Goal: Information Seeking & Learning: Learn about a topic

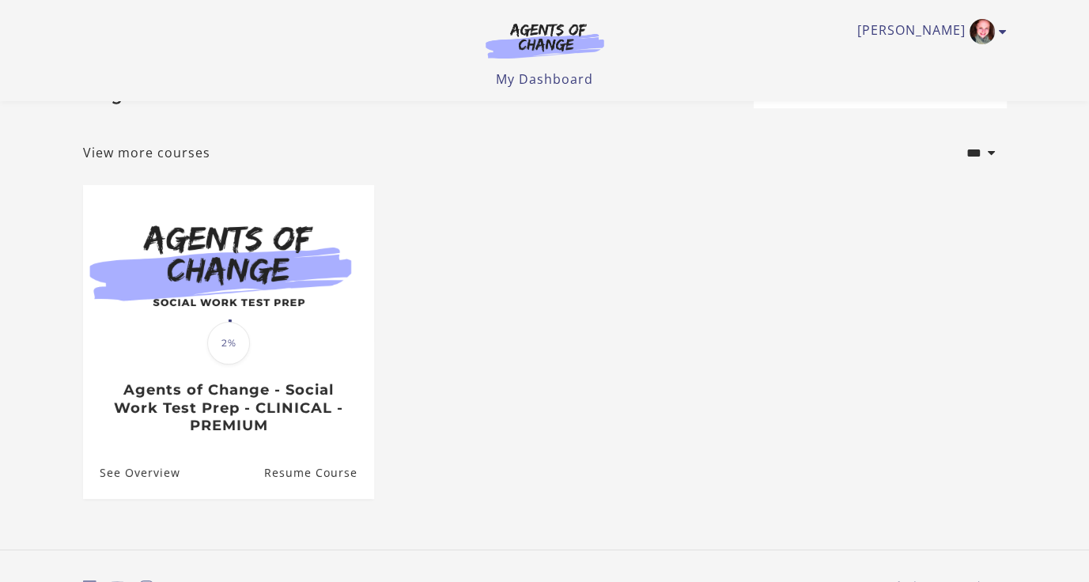
scroll to position [142, 0]
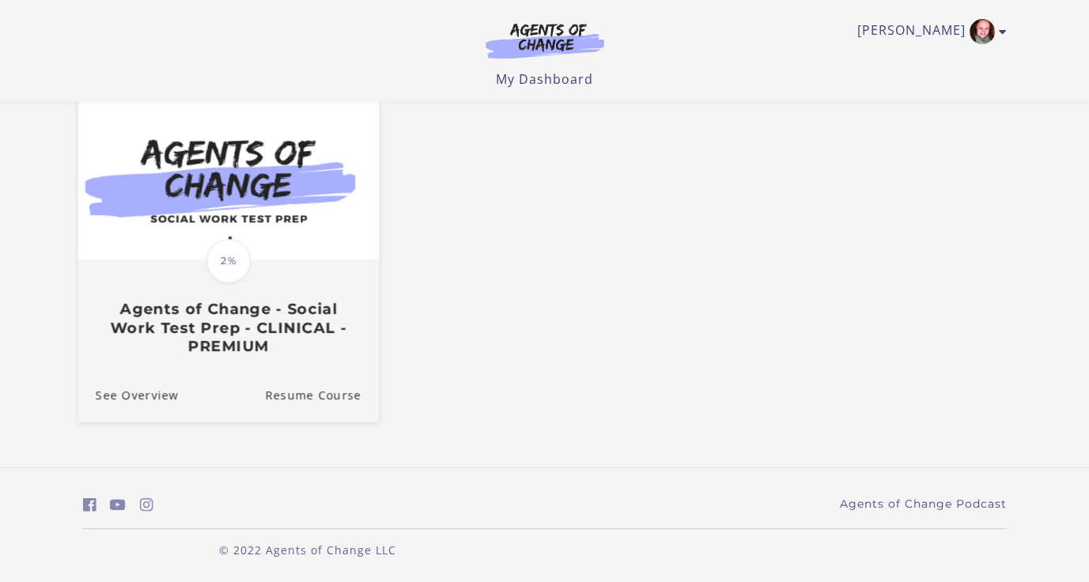
click at [229, 265] on span "2%" at bounding box center [228, 261] width 44 height 44
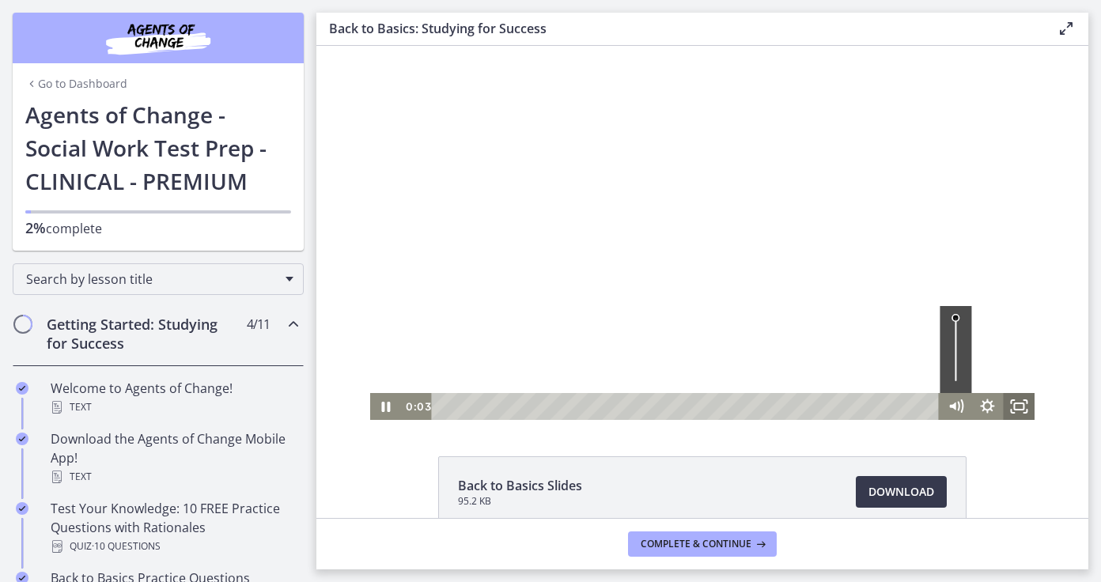
click at [1012, 406] on icon "Fullscreen" at bounding box center [1019, 406] width 32 height 27
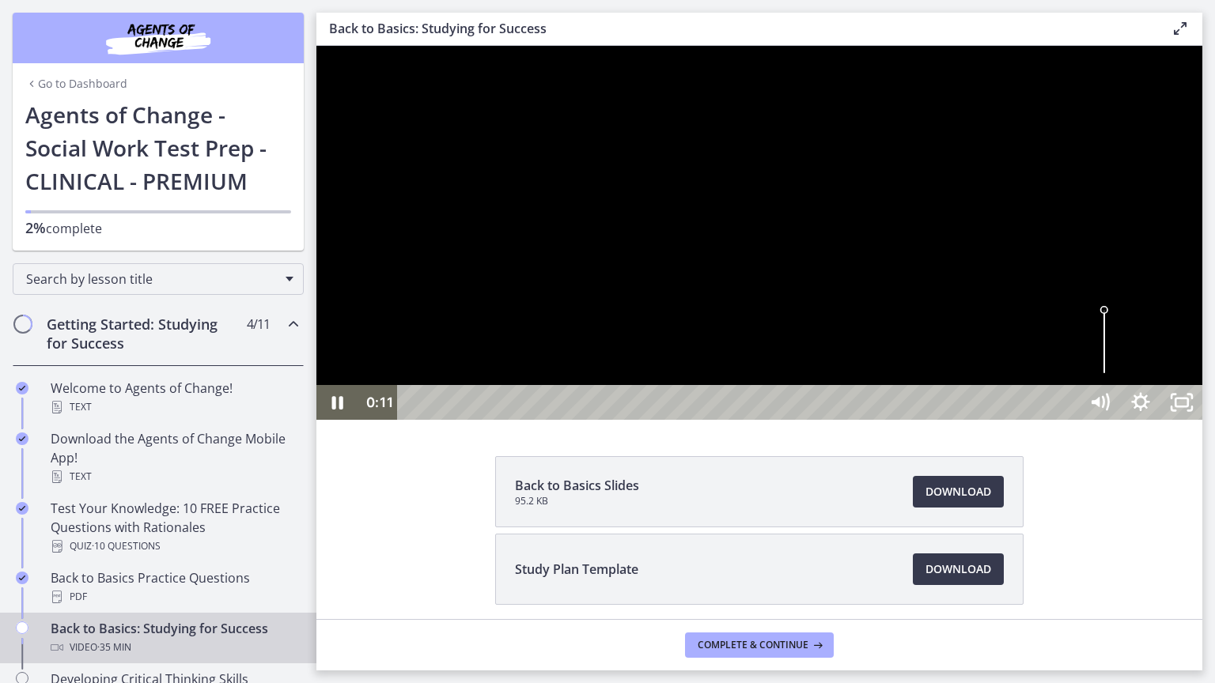
drag, startPoint x: 1527, startPoint y: 214, endPoint x: 1518, endPoint y: 353, distance: 140.2
click at [1100, 353] on div at bounding box center [759, 233] width 886 height 374
click at [981, 420] on div at bounding box center [759, 233] width 886 height 374
click at [335, 410] on icon "Pause" at bounding box center [337, 402] width 11 height 13
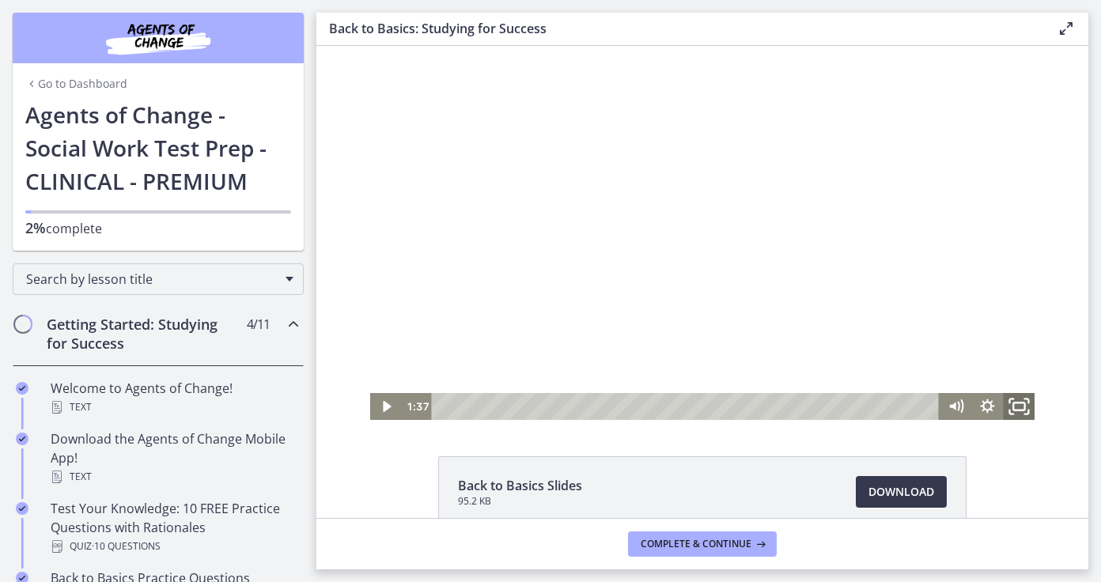
click at [1014, 406] on icon "Fullscreen" at bounding box center [1019, 407] width 38 height 32
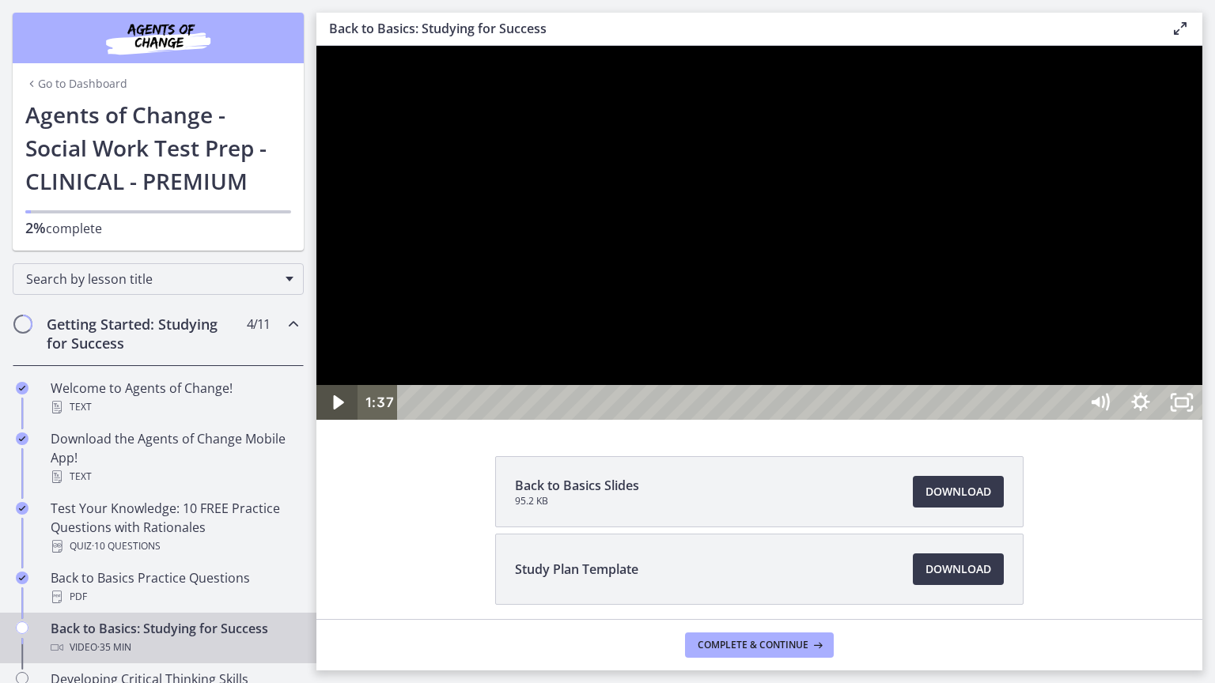
click at [335, 420] on icon "Play Video" at bounding box center [338, 402] width 41 height 35
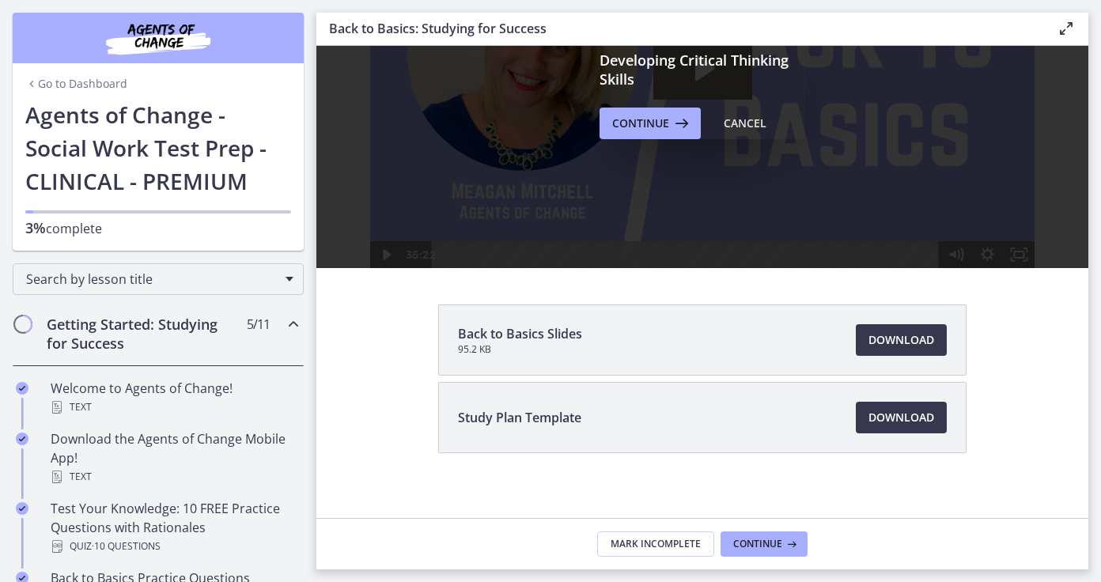
scroll to position [161, 0]
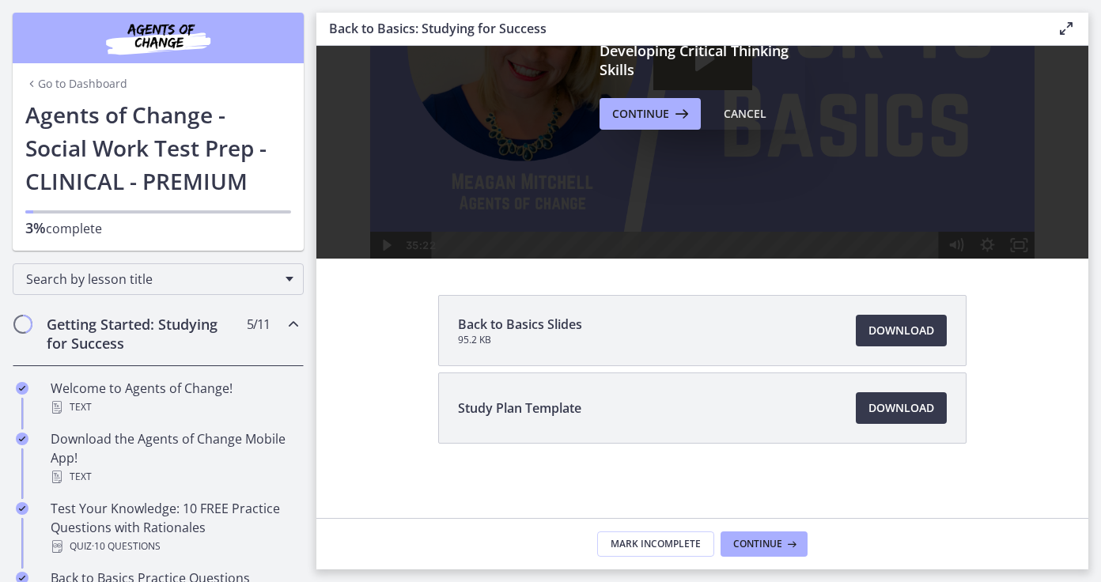
click at [550, 418] on li "Study Plan Template Download Opens in a new window" at bounding box center [702, 407] width 528 height 71
click at [544, 404] on span "Study Plan Template" at bounding box center [519, 408] width 123 height 19
click at [758, 542] on span "Continue" at bounding box center [757, 544] width 49 height 13
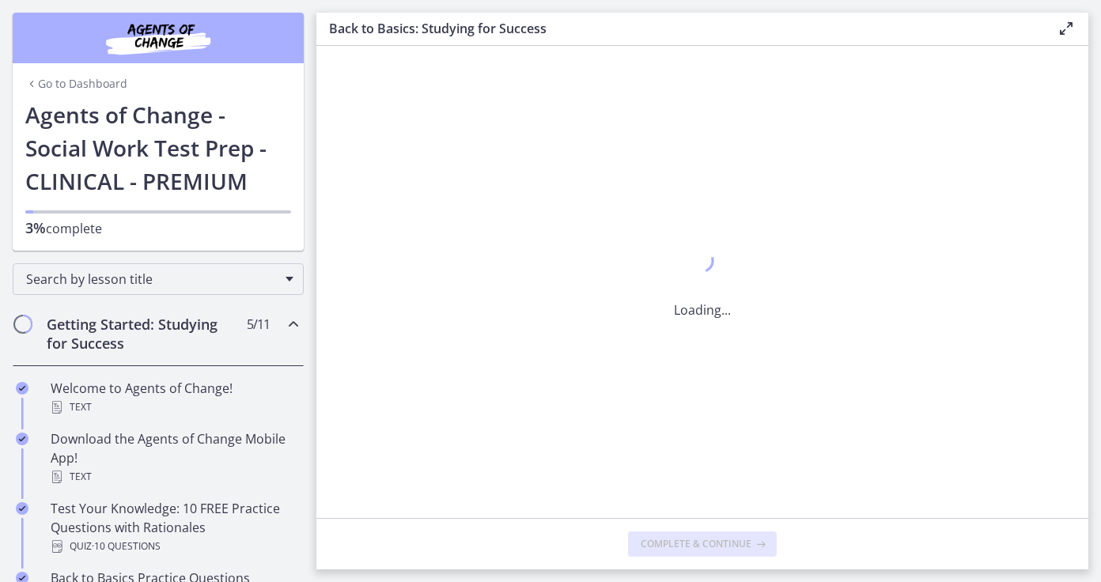
scroll to position [0, 0]
